Goal: Task Accomplishment & Management: Manage account settings

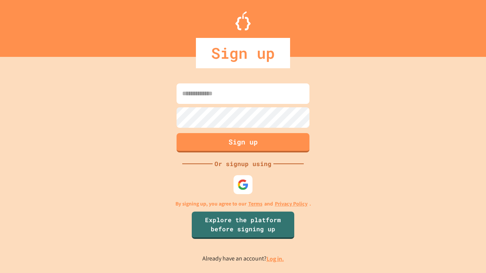
click at [275, 259] on link "Log in." at bounding box center [274, 259] width 17 height 8
